Goal: Find specific page/section: Find specific page/section

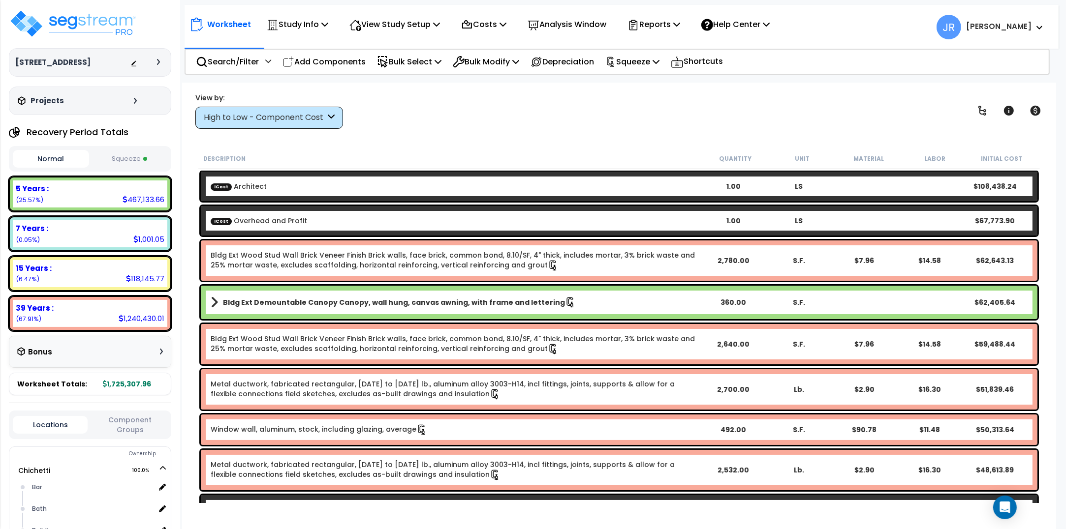
click at [329, 114] on icon at bounding box center [331, 117] width 7 height 11
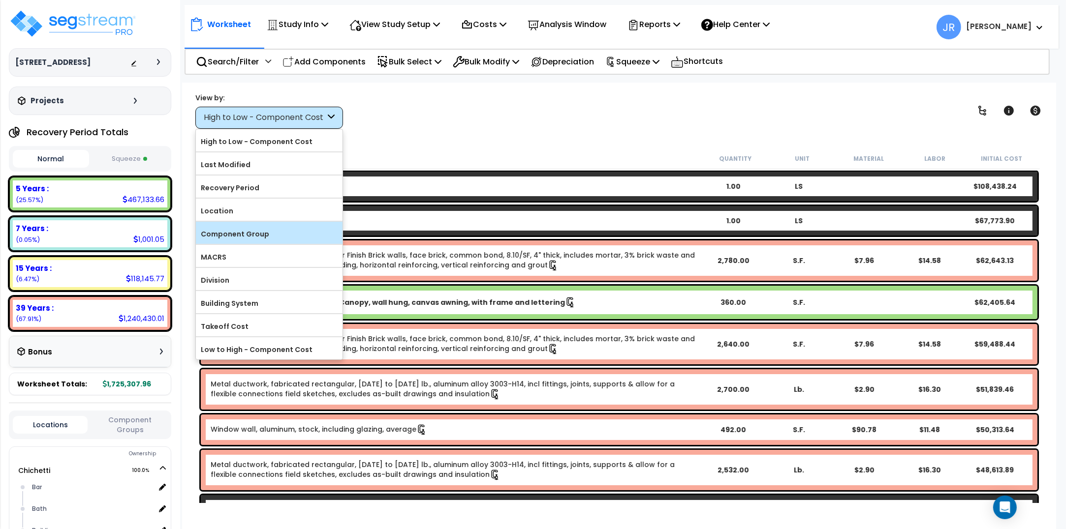
click at [244, 233] on label "Component Group" at bounding box center [269, 234] width 147 height 15
click at [0, 0] on input "Component Group" at bounding box center [0, 0] width 0 height 0
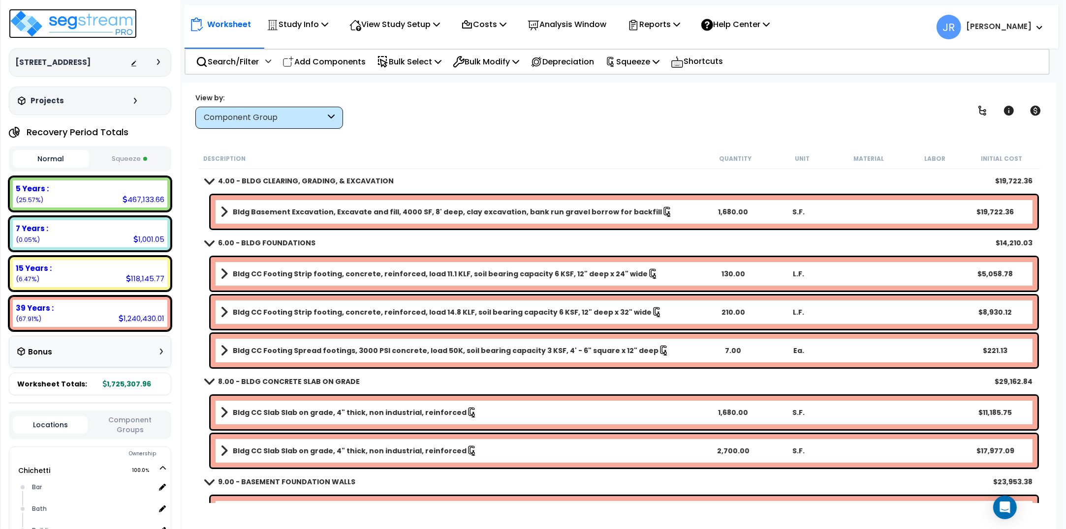
click at [90, 25] on img at bounding box center [73, 24] width 128 height 30
